Goal: Book appointment/travel/reservation

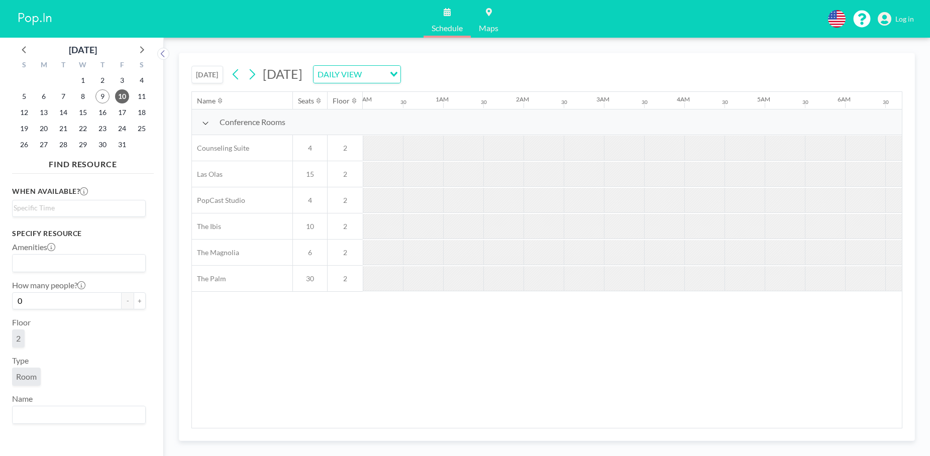
scroll to position [0, 653]
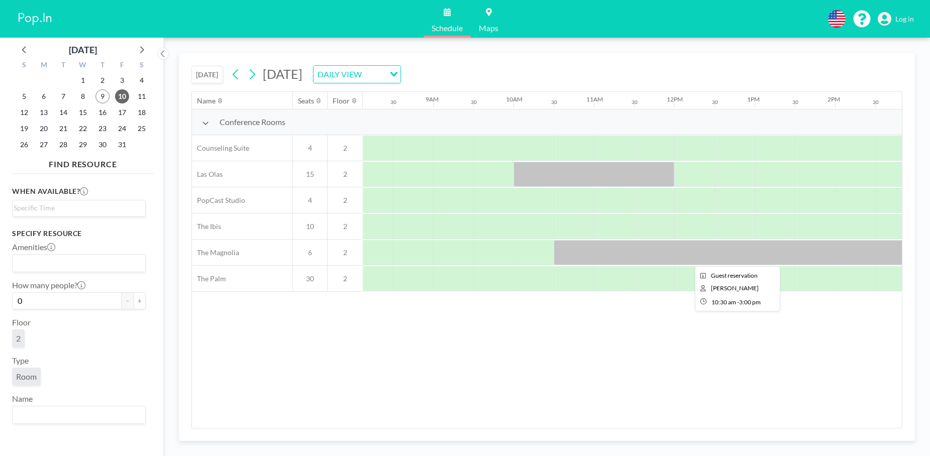
click at [647, 257] on div at bounding box center [735, 252] width 362 height 25
drag, startPoint x: 608, startPoint y: 251, endPoint x: 601, endPoint y: 252, distance: 7.2
click at [601, 252] on div at bounding box center [735, 252] width 362 height 25
click at [583, 252] on div at bounding box center [735, 252] width 362 height 25
click at [699, 253] on div at bounding box center [735, 252] width 362 height 25
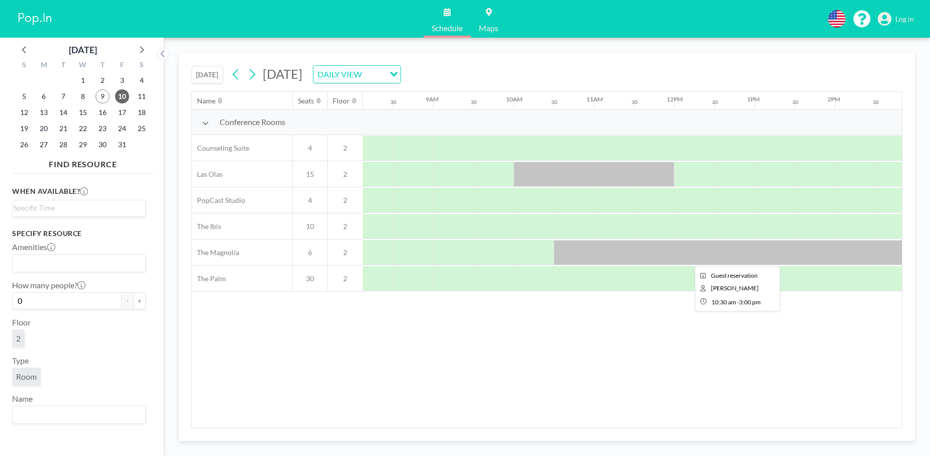
click at [629, 258] on div at bounding box center [735, 252] width 362 height 25
click at [592, 252] on div at bounding box center [735, 252] width 362 height 25
click at [125, 98] on span "10" at bounding box center [122, 96] width 14 height 14
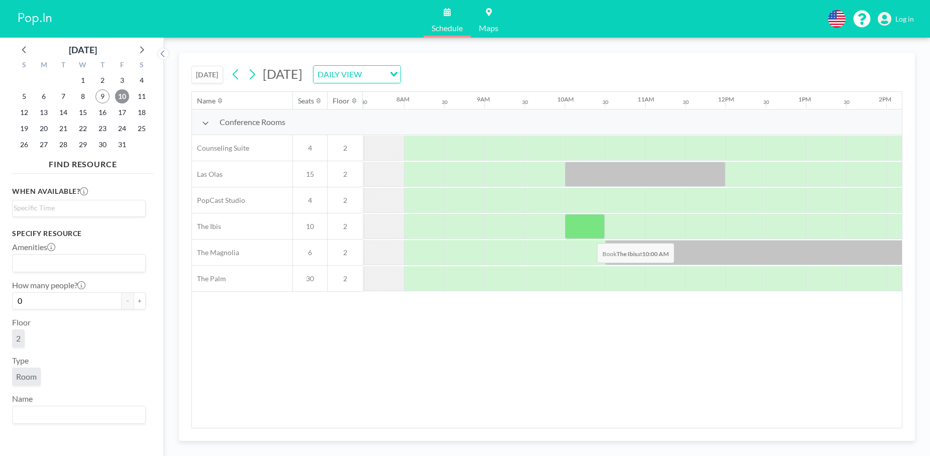
scroll to position [0, 603]
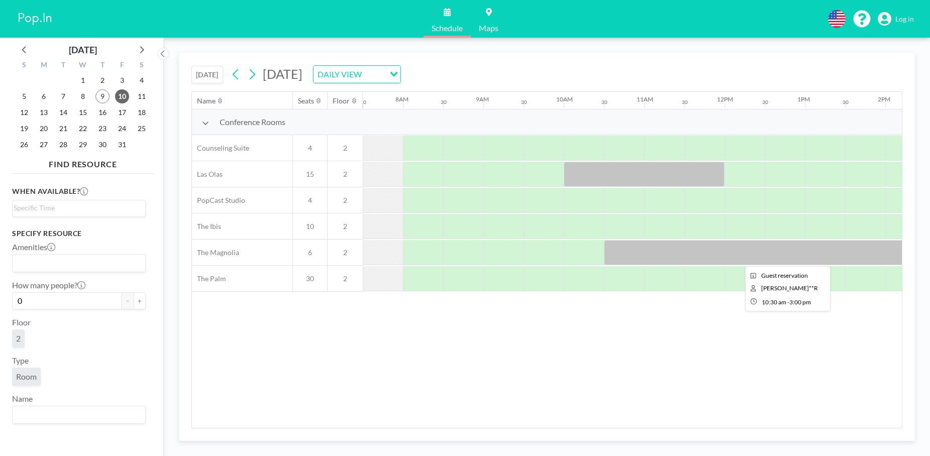
click at [648, 253] on div at bounding box center [785, 252] width 362 height 25
drag, startPoint x: 639, startPoint y: 255, endPoint x: 636, endPoint y: 262, distance: 7.2
click at [636, 262] on div at bounding box center [785, 252] width 362 height 25
click at [637, 257] on div at bounding box center [785, 252] width 362 height 25
click at [620, 255] on div at bounding box center [785, 252] width 362 height 25
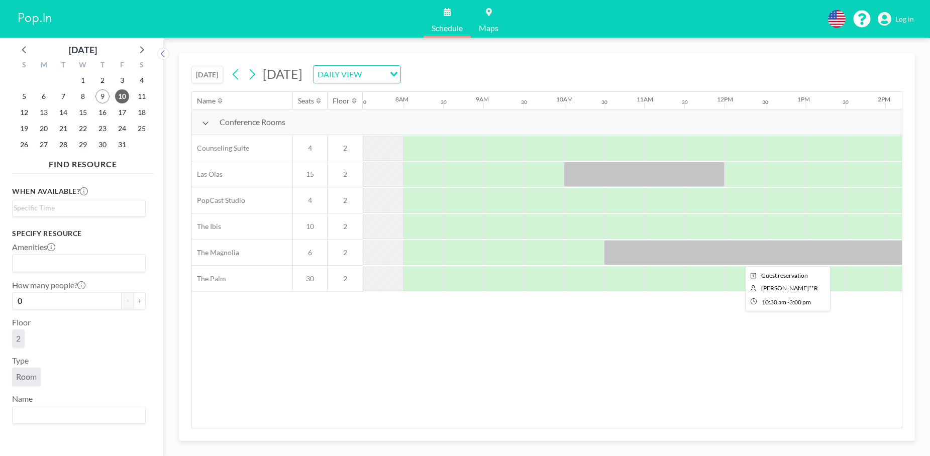
click at [620, 255] on div at bounding box center [785, 252] width 362 height 25
click at [689, 250] on div at bounding box center [785, 252] width 362 height 25
click at [699, 369] on div "Name Seats Floor 12AM 30 1AM 30 2AM 30 3AM 30 4AM 30 5AM 30 6AM 30 7AM 30 8AM 3…" at bounding box center [547, 260] width 710 height 336
